Goal: Information Seeking & Learning: Learn about a topic

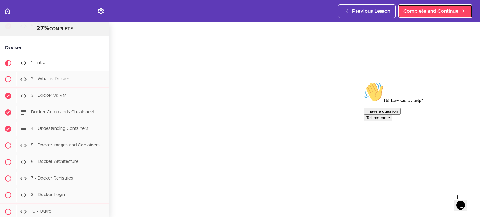
scroll to position [25, 0]
click at [364, 82] on icon "Chat attention grabber" at bounding box center [364, 82] width 0 height 0
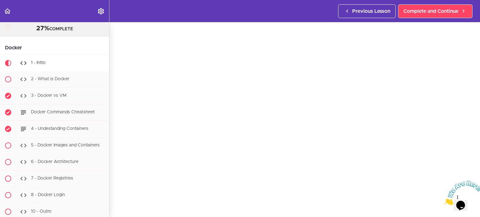
click at [444, 201] on icon "Close" at bounding box center [444, 203] width 0 height 5
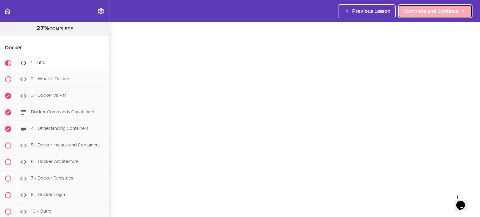
click at [436, 15] on link "Complete and Continue" at bounding box center [435, 11] width 74 height 14
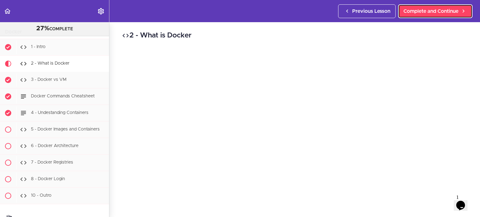
scroll to position [4279, 0]
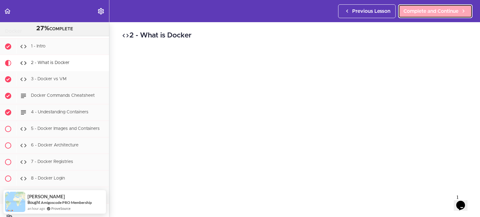
click at [413, 10] on span "Complete and Continue" at bounding box center [431, 12] width 55 height 8
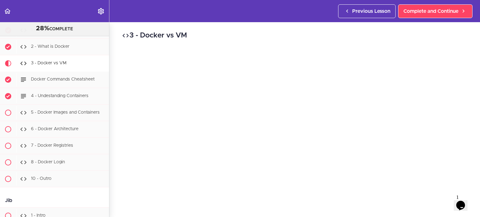
scroll to position [13, 0]
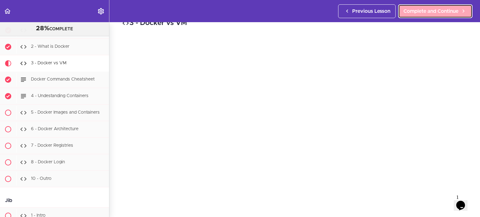
click at [435, 8] on span "Complete and Continue" at bounding box center [431, 12] width 55 height 8
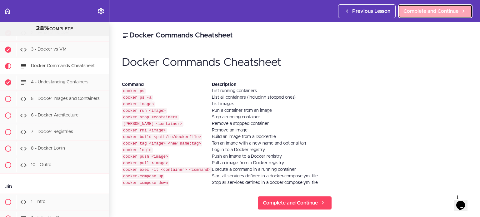
scroll to position [4311, 0]
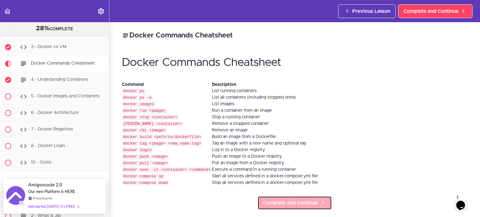
click at [297, 200] on span "Complete and Continue" at bounding box center [290, 204] width 55 height 8
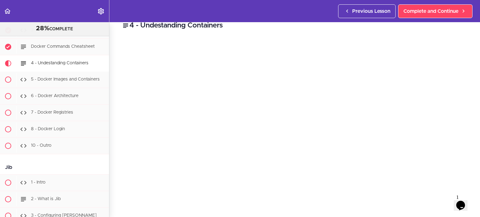
scroll to position [13, 0]
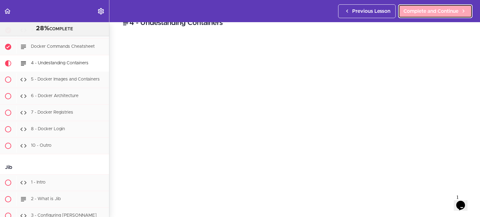
click at [445, 9] on span "Complete and Continue" at bounding box center [431, 12] width 55 height 8
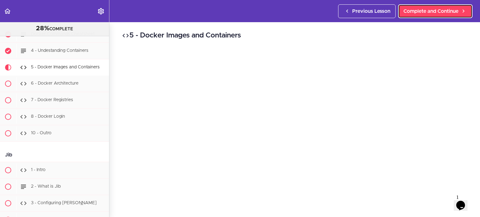
scroll to position [4345, 0]
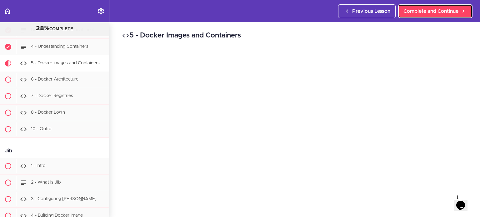
click at [398, 4] on link "Complete and Continue" at bounding box center [435, 11] width 74 height 14
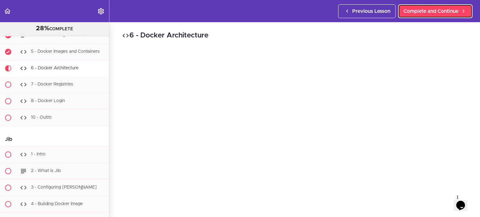
scroll to position [4361, 0]
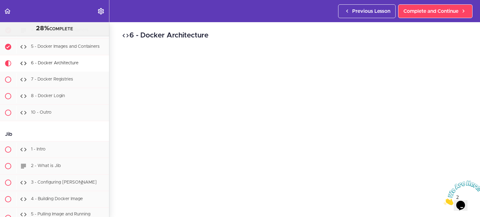
click at [444, 201] on icon "Close" at bounding box center [444, 203] width 0 height 5
click at [464, 201] on icon "$i18n('chat', 'chat_widget')" at bounding box center [461, 205] width 9 height 9
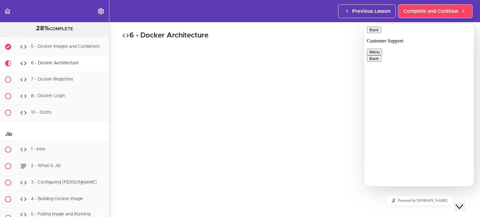
click at [382, 49] on button "Menu" at bounding box center [374, 52] width 15 height 7
click at [374, 33] on button "Back" at bounding box center [374, 30] width 14 height 7
click at [463, 205] on icon "$i18n('chat', 'chat_widget')" at bounding box center [460, 207] width 8 height 4
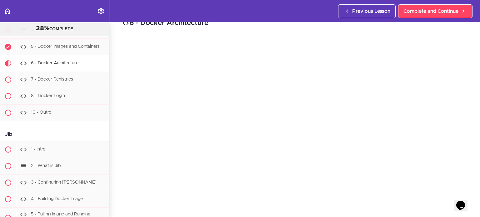
scroll to position [25, 0]
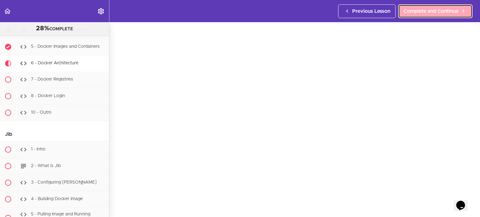
click at [438, 13] on span "Complete and Continue" at bounding box center [431, 12] width 55 height 8
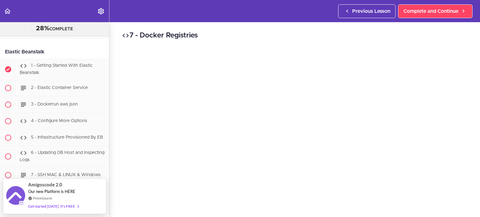
scroll to position [4816, 0]
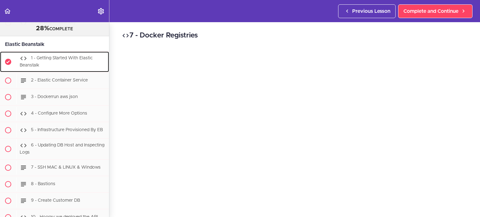
click at [79, 52] on div "1 - Getting Started With Elastic Beanstalk" at bounding box center [62, 62] width 93 height 21
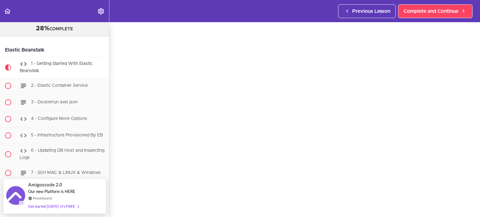
scroll to position [38, 0]
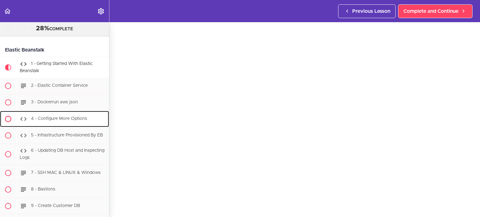
click at [52, 112] on div "4 - Configure More Options" at bounding box center [62, 119] width 93 height 14
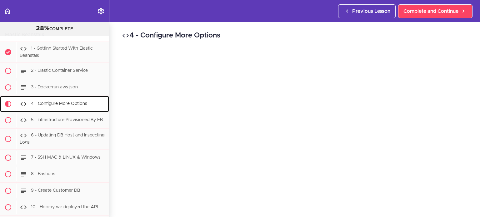
scroll to position [4864, 0]
